Goal: Navigation & Orientation: Find specific page/section

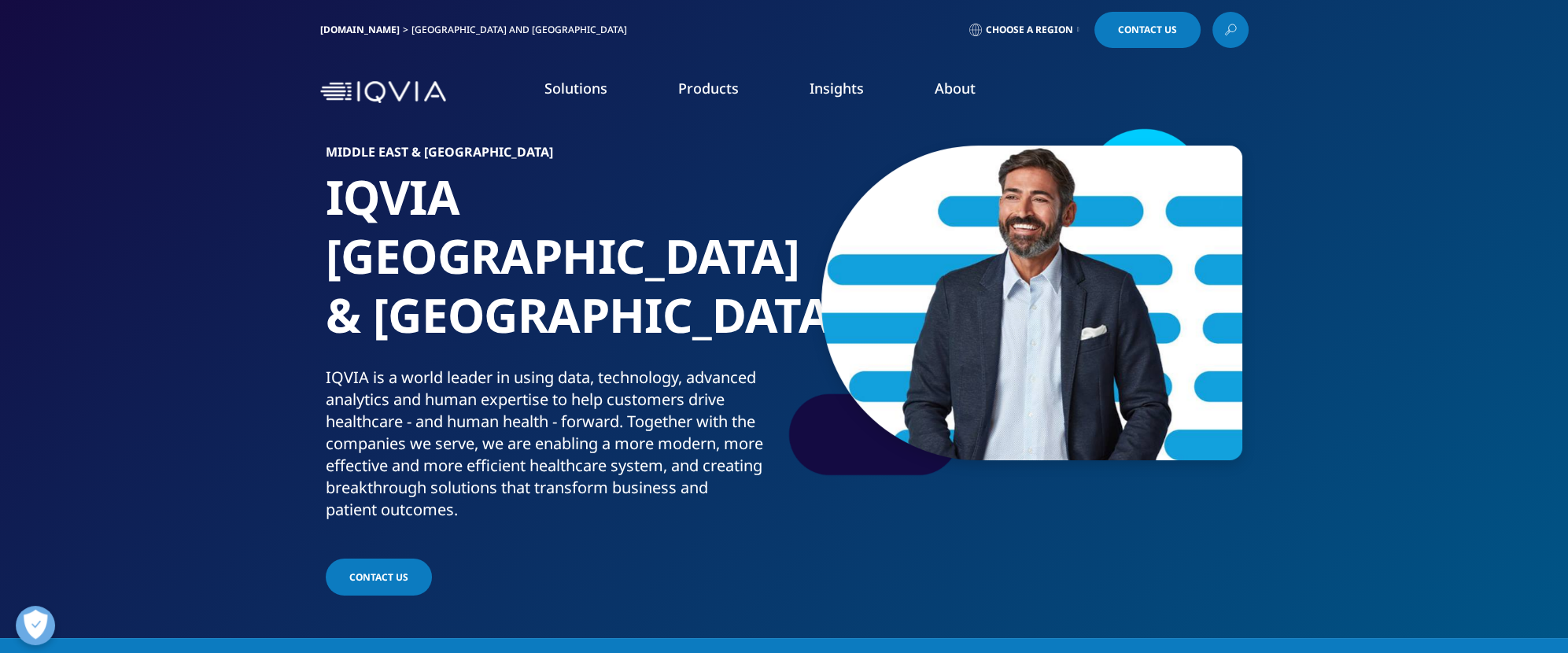
click at [337, 84] on img at bounding box center [383, 92] width 126 height 23
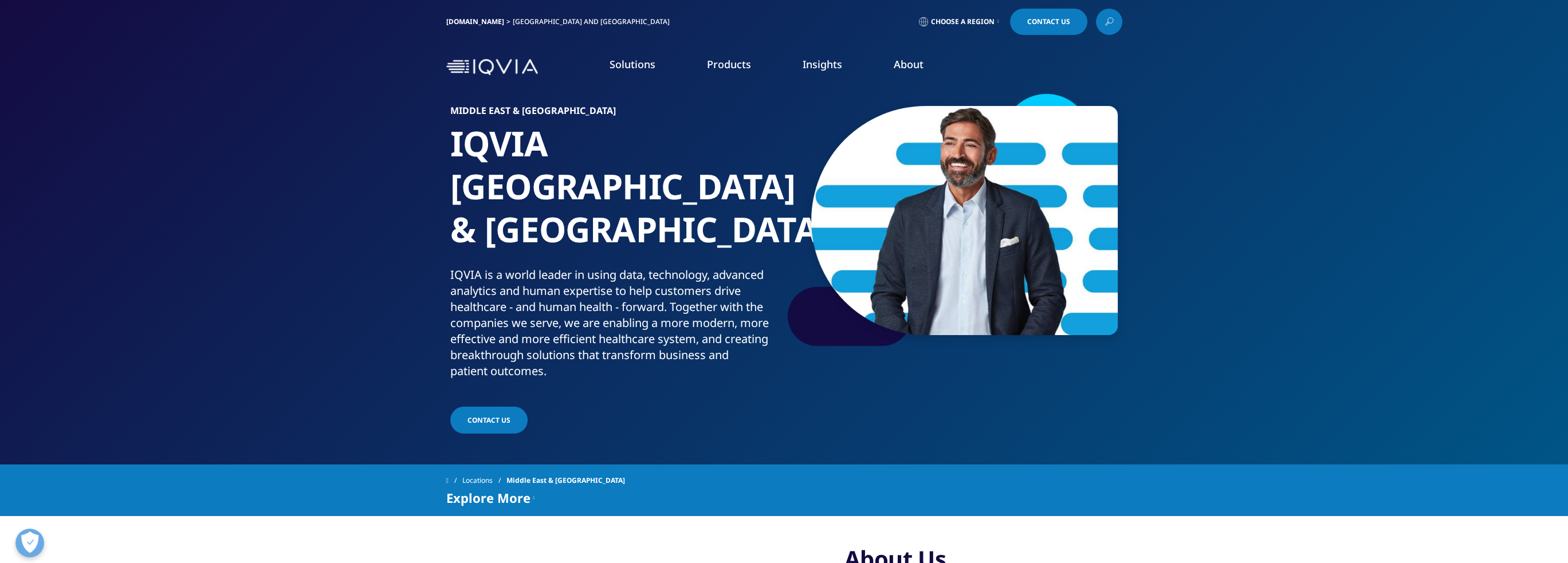
click at [978, 19] on span "Choose a Region" at bounding box center [962, 22] width 64 height 9
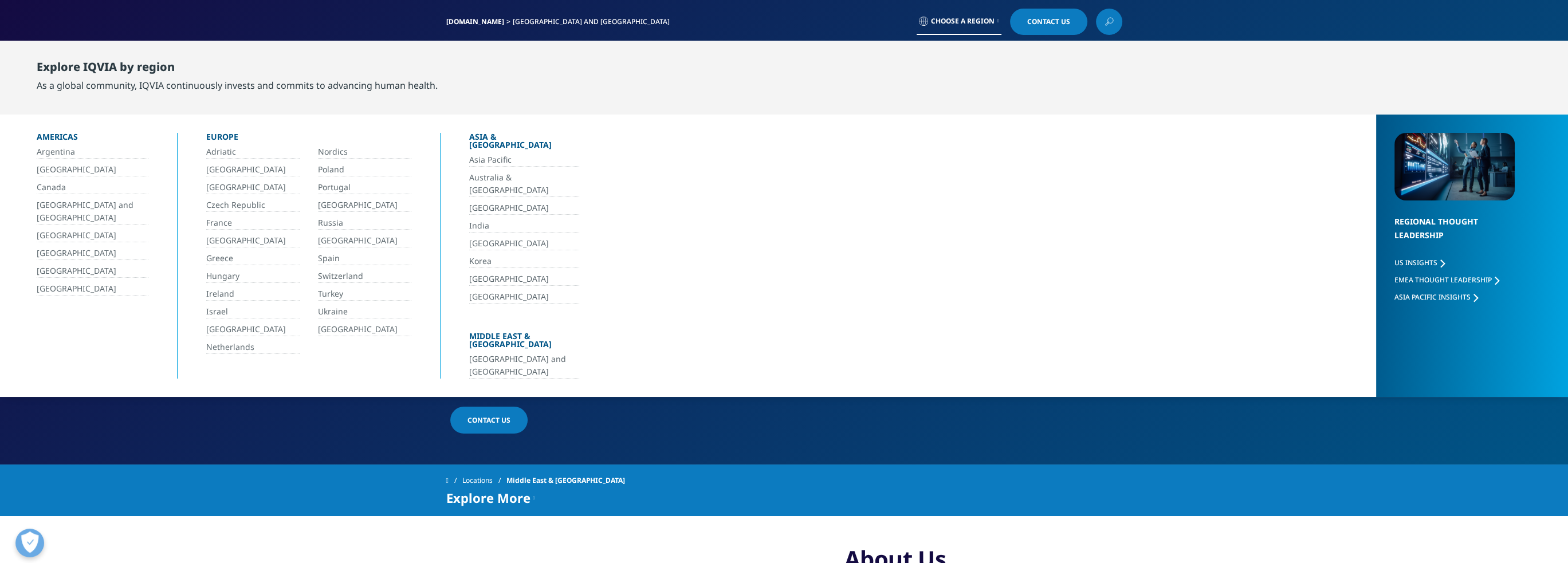
click at [500, 353] on link "[GEOGRAPHIC_DATA] and [GEOGRAPHIC_DATA]" at bounding box center [525, 366] width 110 height 26
